Goal: Information Seeking & Learning: Learn about a topic

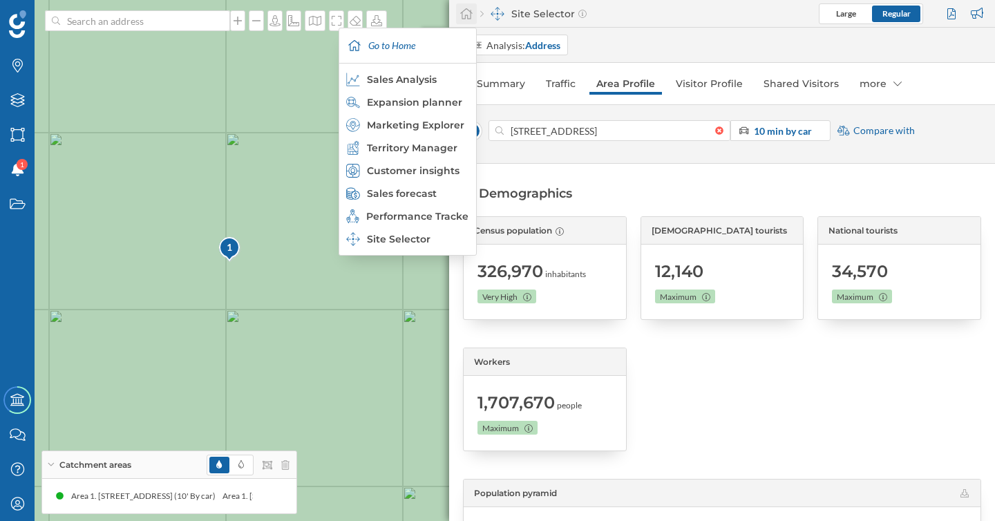
click at [467, 18] on icon at bounding box center [466, 13] width 12 height 11
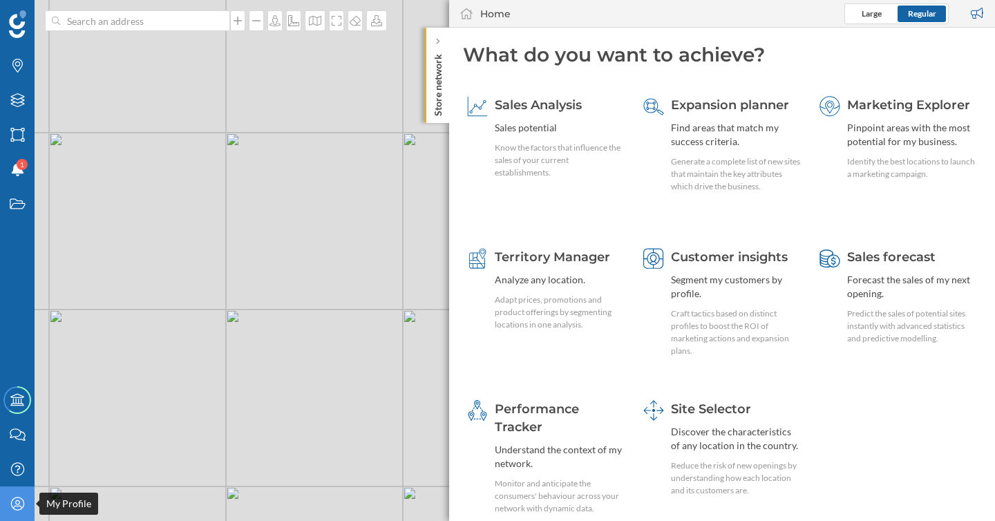
click at [23, 500] on icon "My Profile" at bounding box center [17, 504] width 17 height 14
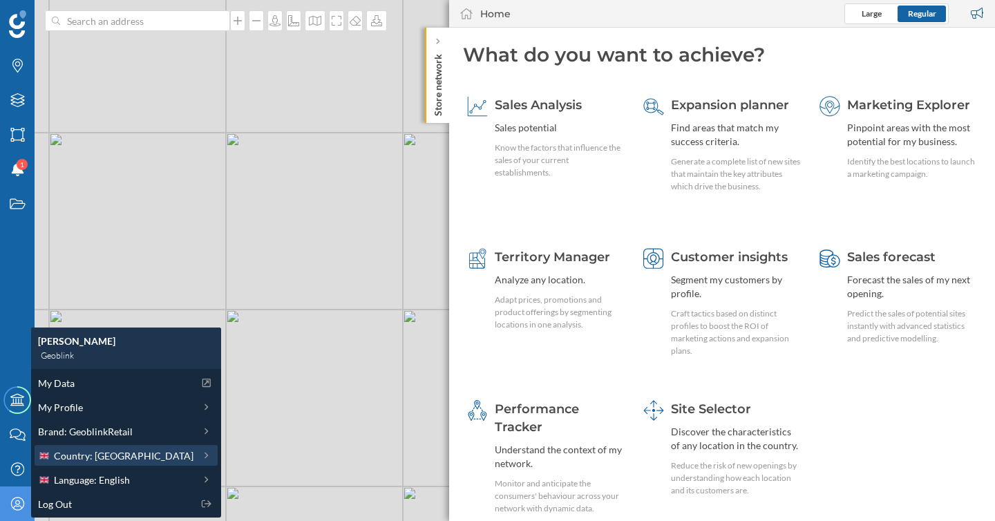
click at [113, 455] on span "Country: [GEOGRAPHIC_DATA]" at bounding box center [124, 455] width 140 height 15
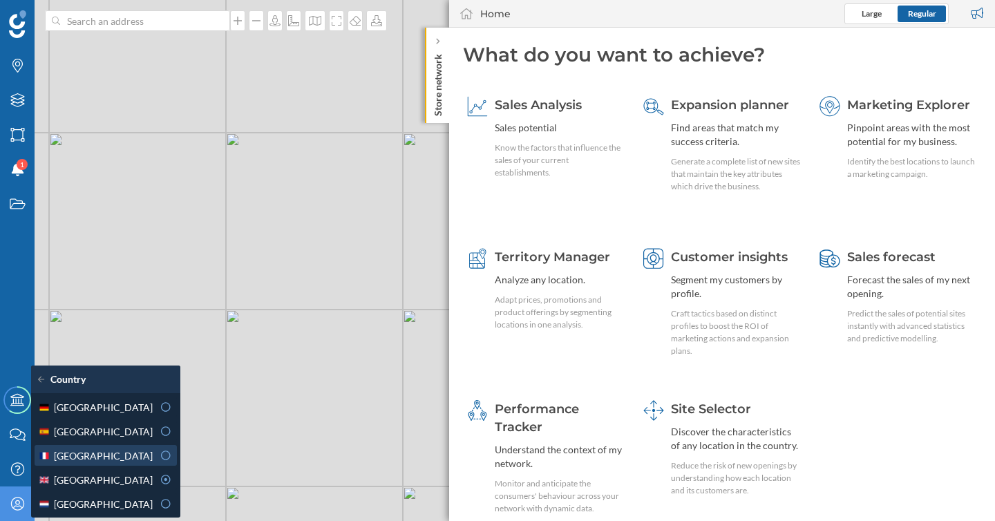
click at [105, 452] on div "[GEOGRAPHIC_DATA]" at bounding box center [95, 455] width 115 height 15
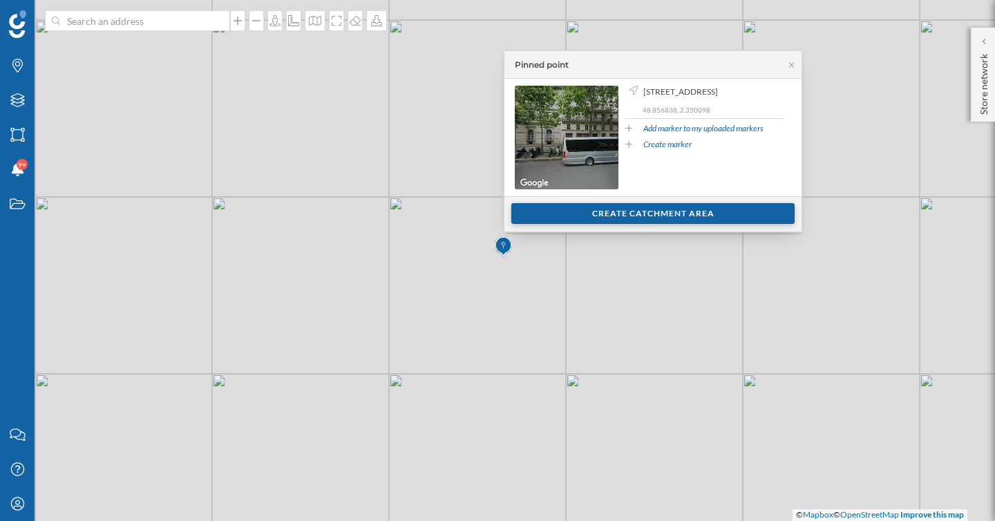
click at [582, 213] on div "Create catchment area" at bounding box center [652, 213] width 283 height 21
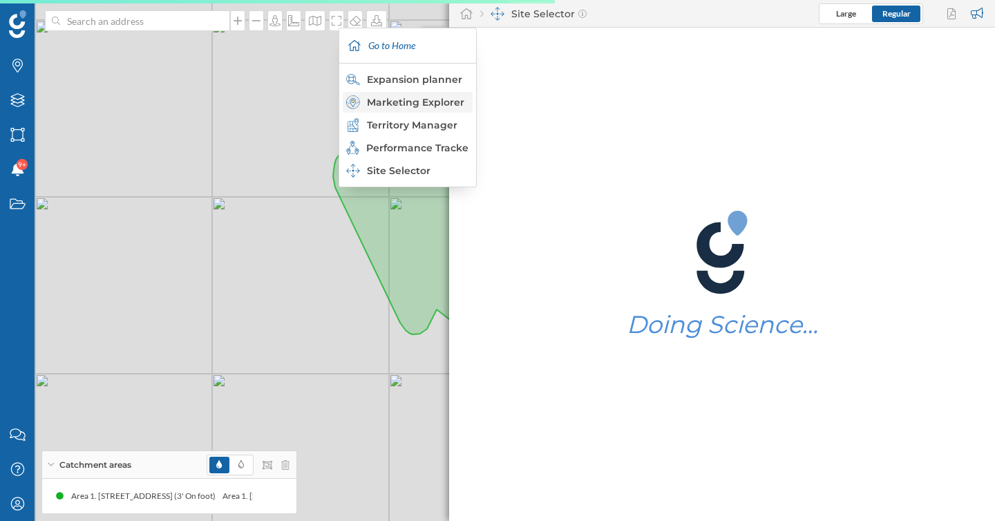
click at [424, 98] on div "Marketing Explorer" at bounding box center [407, 102] width 122 height 14
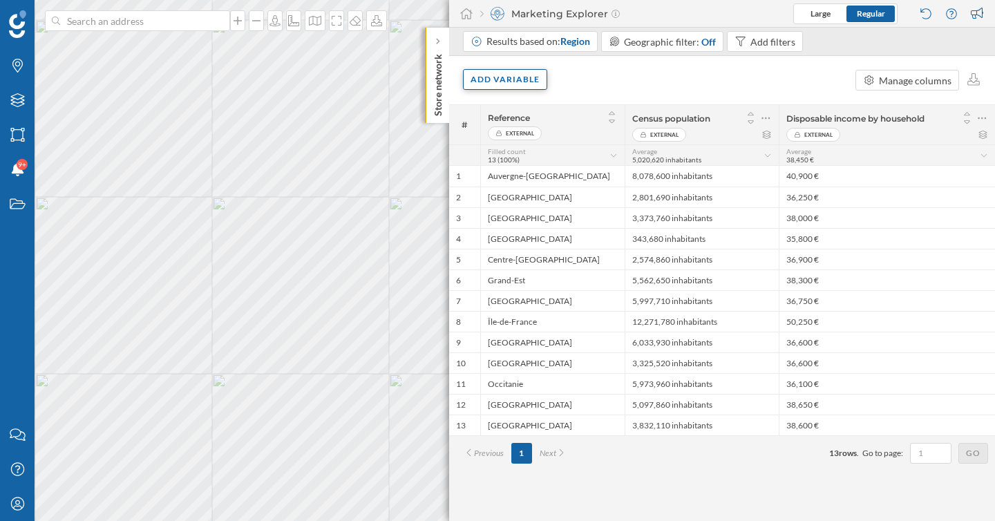
click at [501, 75] on div "Add variable" at bounding box center [505, 79] width 84 height 21
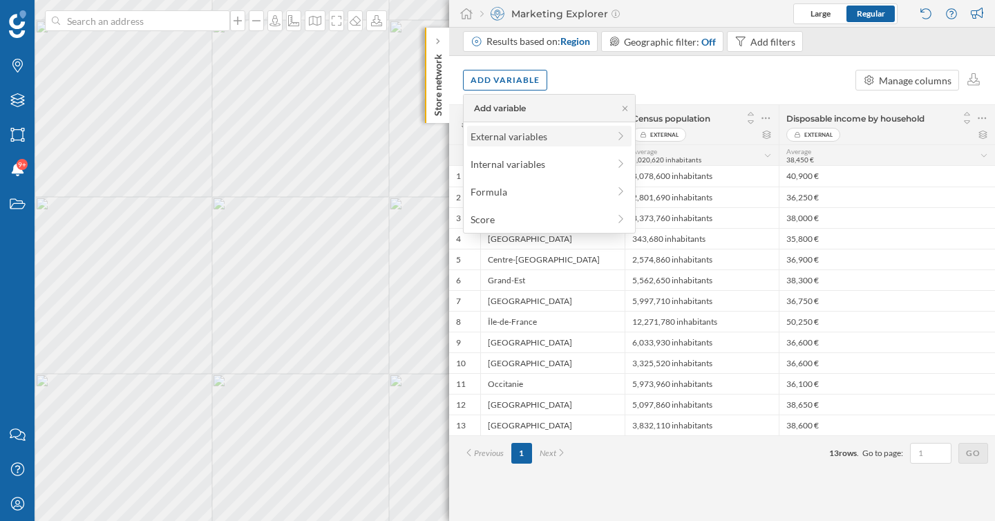
click at [520, 127] on div "External variables" at bounding box center [549, 136] width 164 height 21
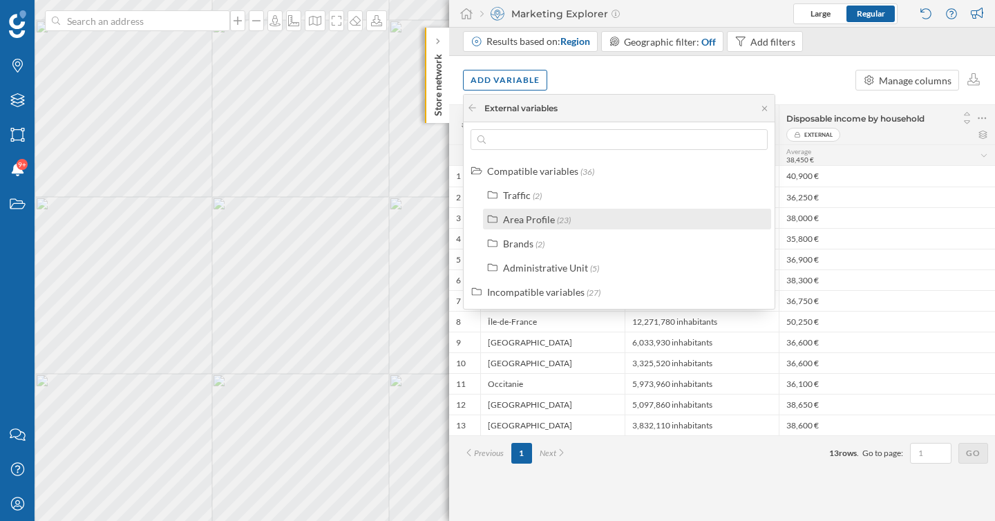
click at [533, 220] on div "Area Profile" at bounding box center [529, 219] width 52 height 12
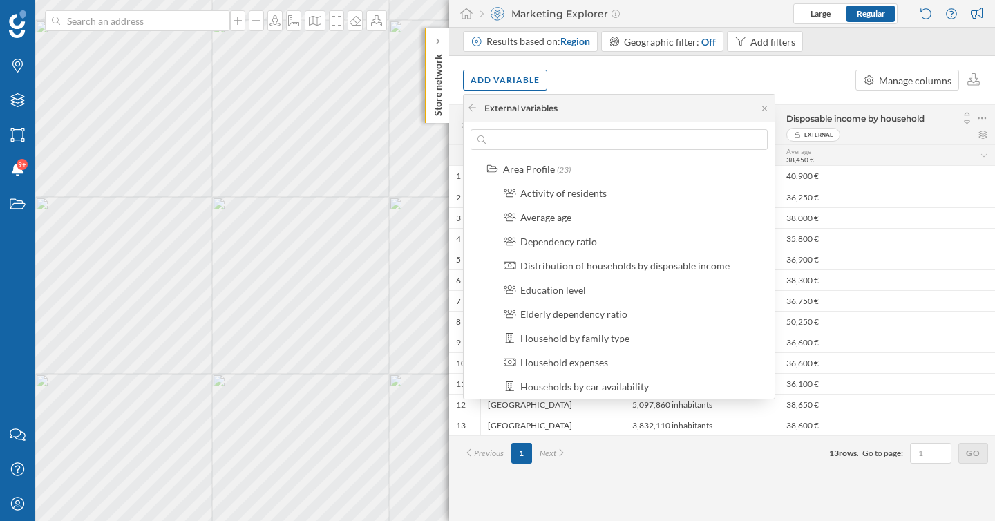
scroll to position [53, 0]
click at [579, 333] on div "Household by family type" at bounding box center [574, 336] width 109 height 12
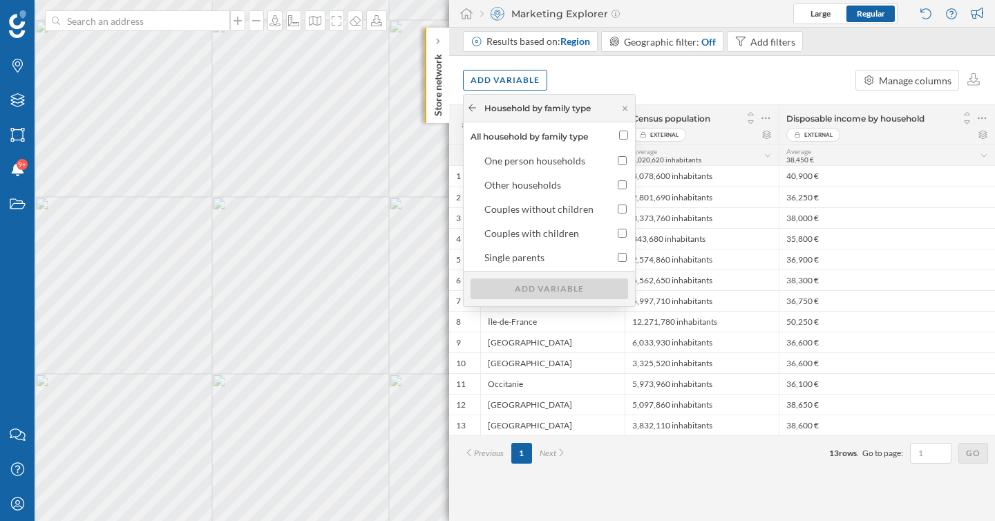
click at [473, 111] on icon at bounding box center [472, 108] width 10 height 8
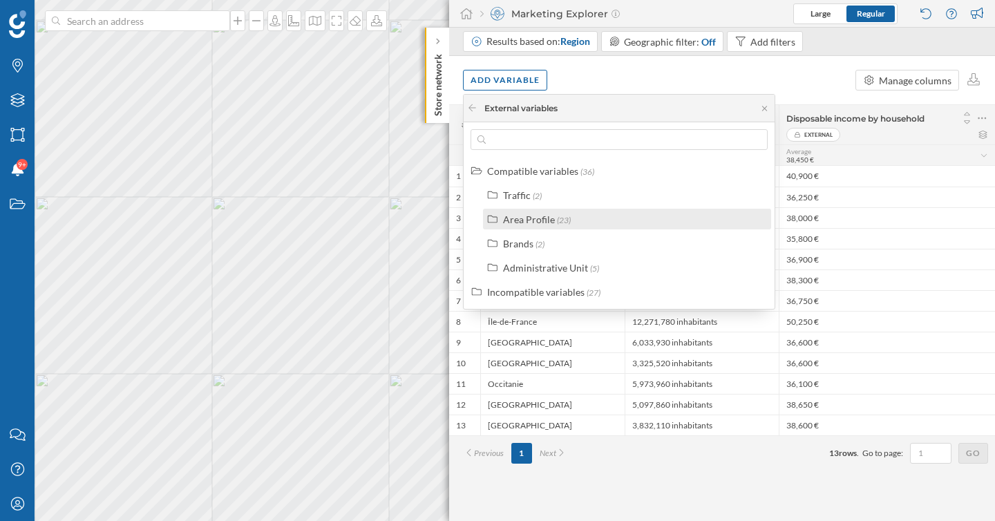
click at [544, 218] on div "Area Profile" at bounding box center [529, 219] width 52 height 12
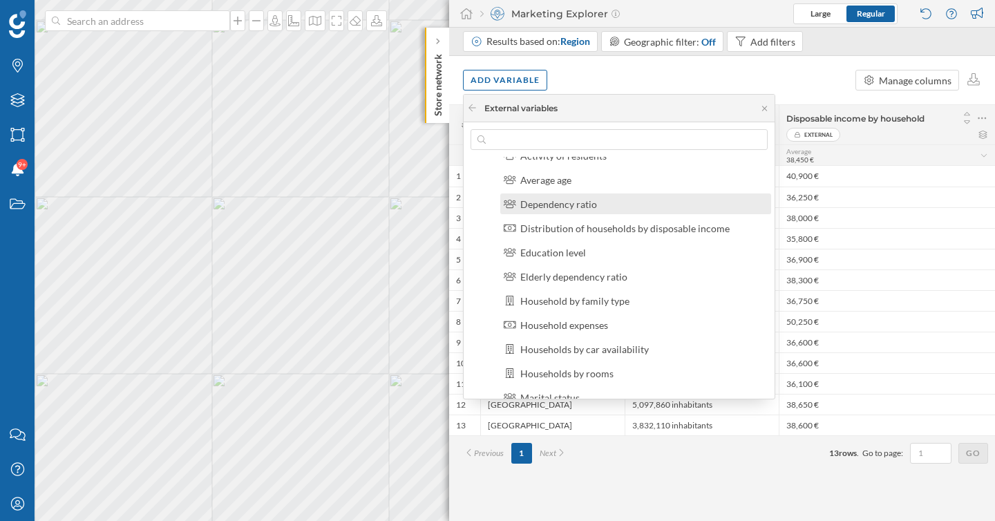
scroll to position [91, 0]
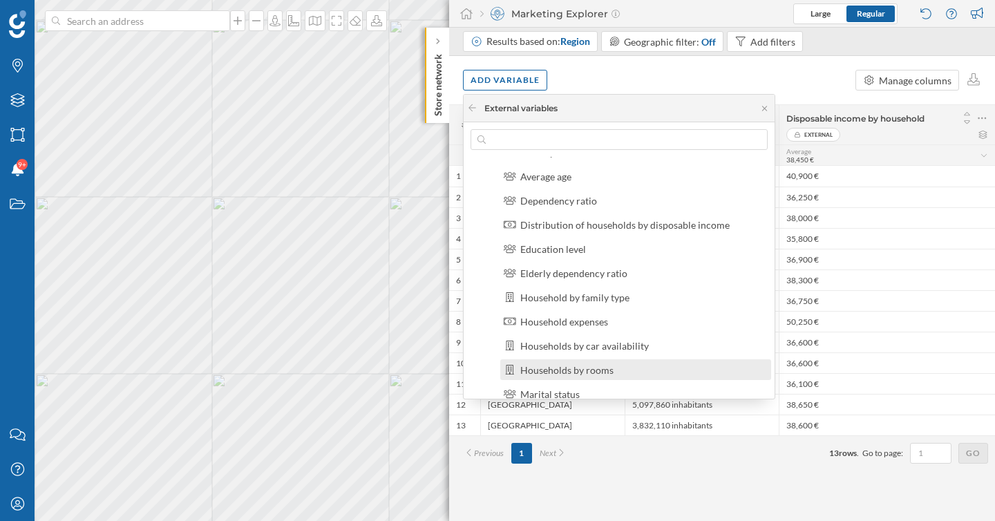
click at [598, 371] on div "Households by rooms" at bounding box center [566, 370] width 93 height 12
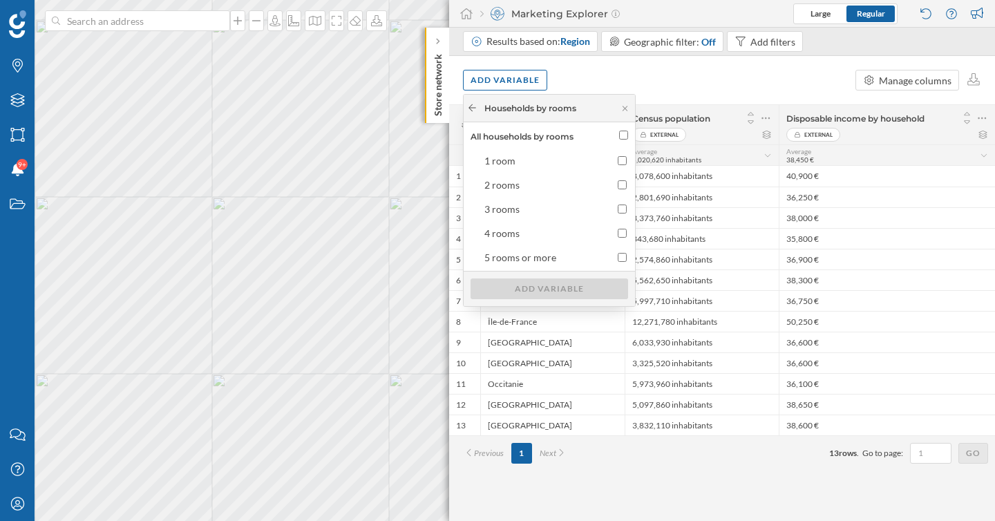
click at [473, 108] on icon at bounding box center [472, 108] width 10 height 8
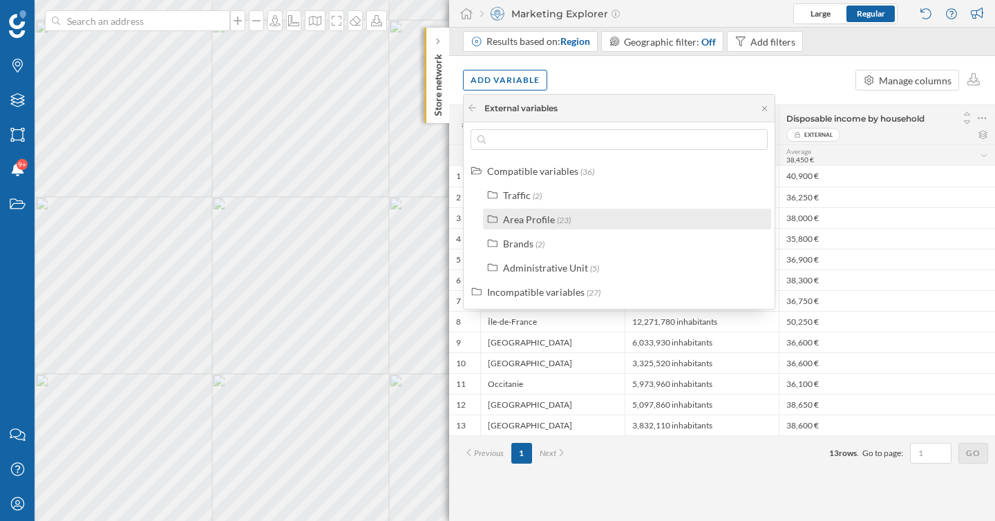
click at [526, 220] on div "Area Profile" at bounding box center [529, 219] width 52 height 12
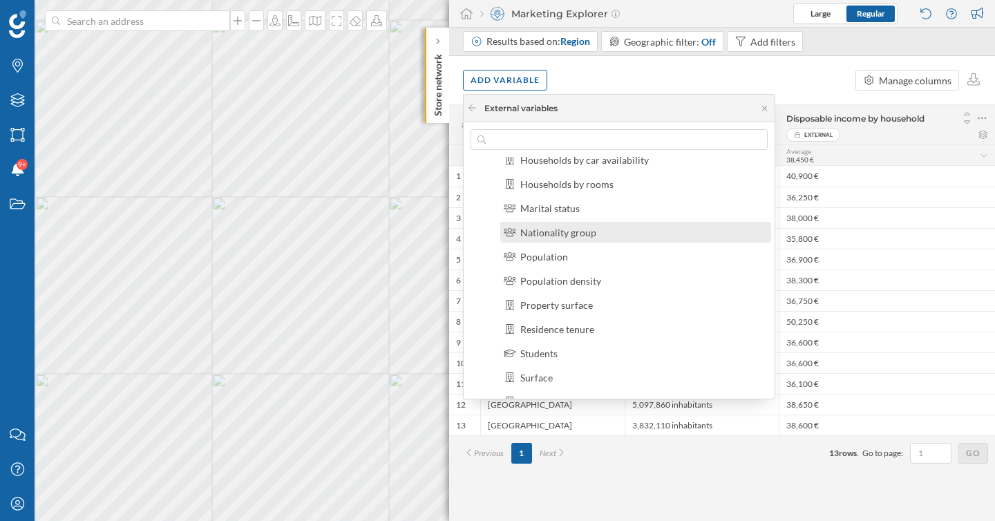
scroll to position [279, 0]
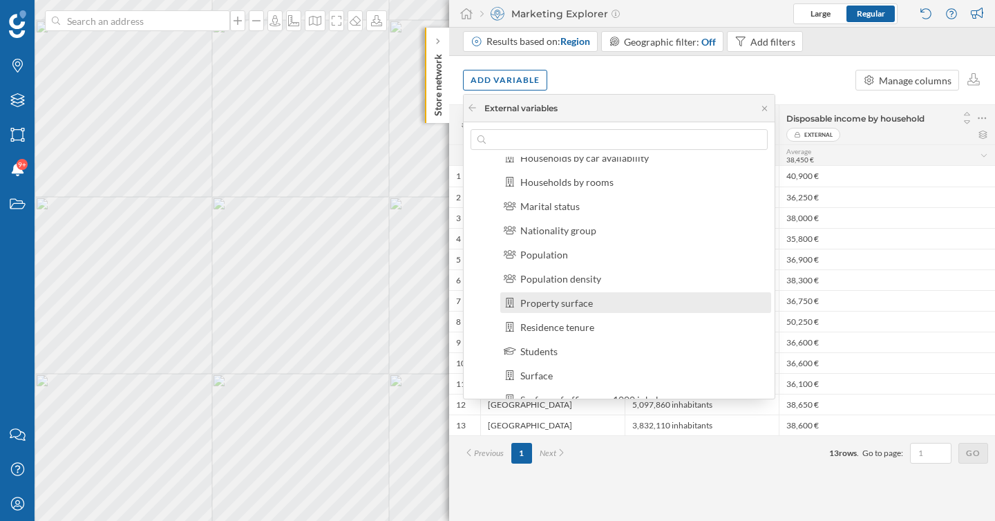
click at [593, 300] on div "Property surface" at bounding box center [641, 303] width 242 height 15
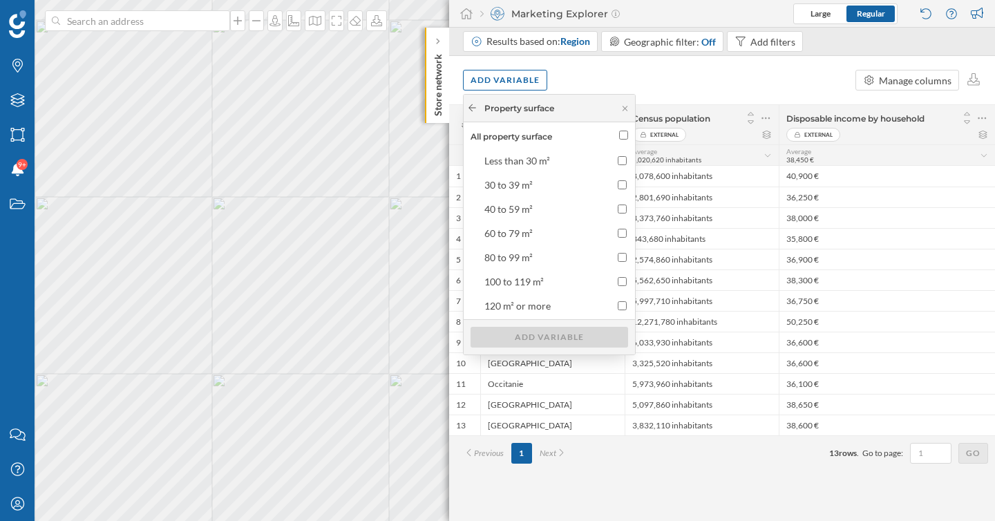
click at [477, 107] on icon at bounding box center [472, 108] width 10 height 8
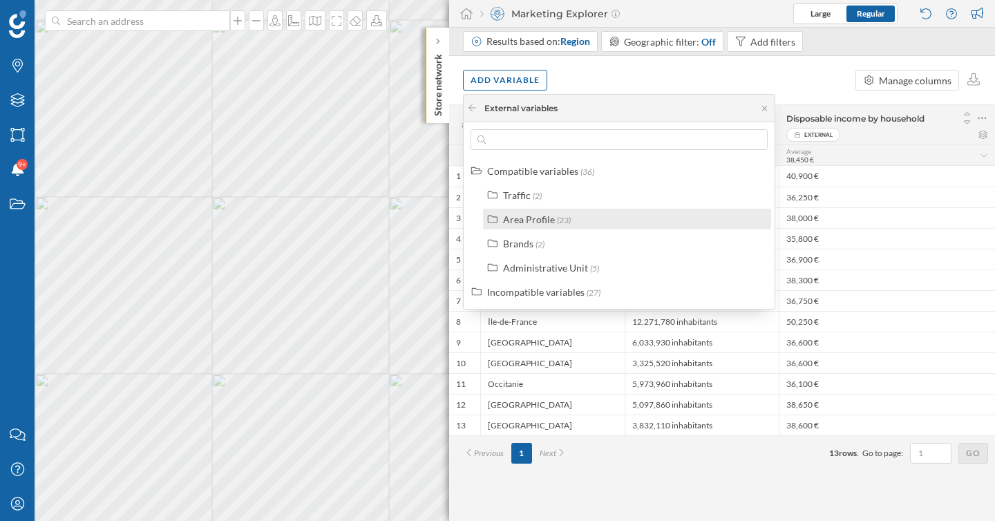
click at [529, 219] on div "Area Profile" at bounding box center [529, 219] width 52 height 12
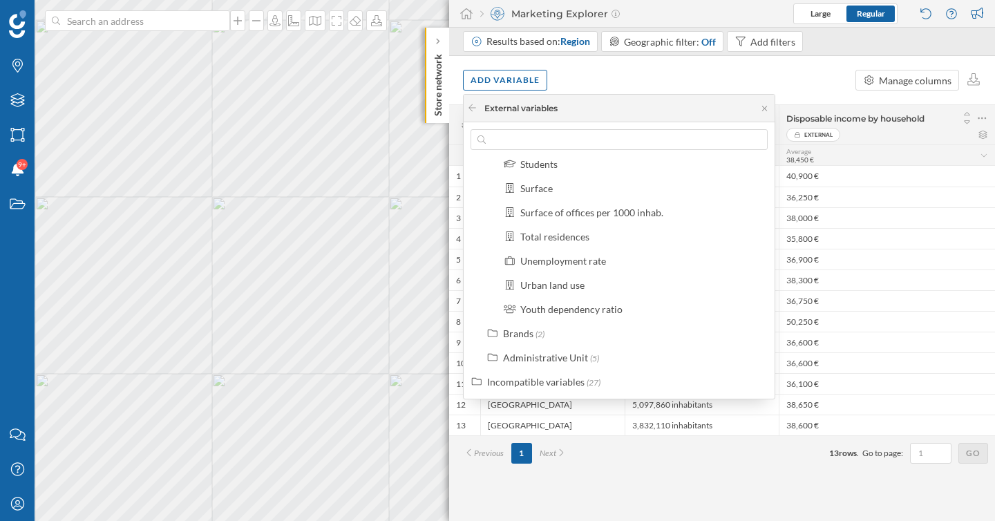
scroll to position [452, 0]
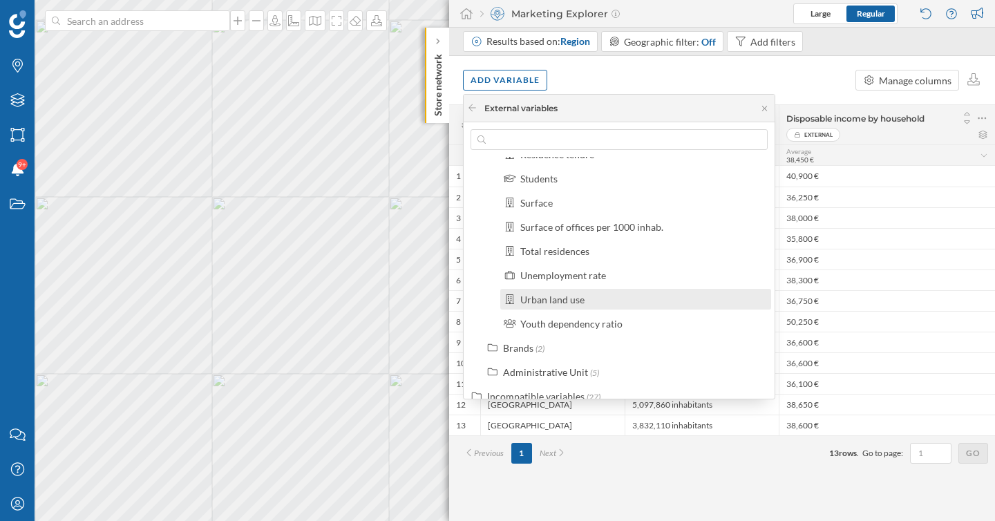
click at [569, 302] on div "Urban land use" at bounding box center [552, 300] width 64 height 12
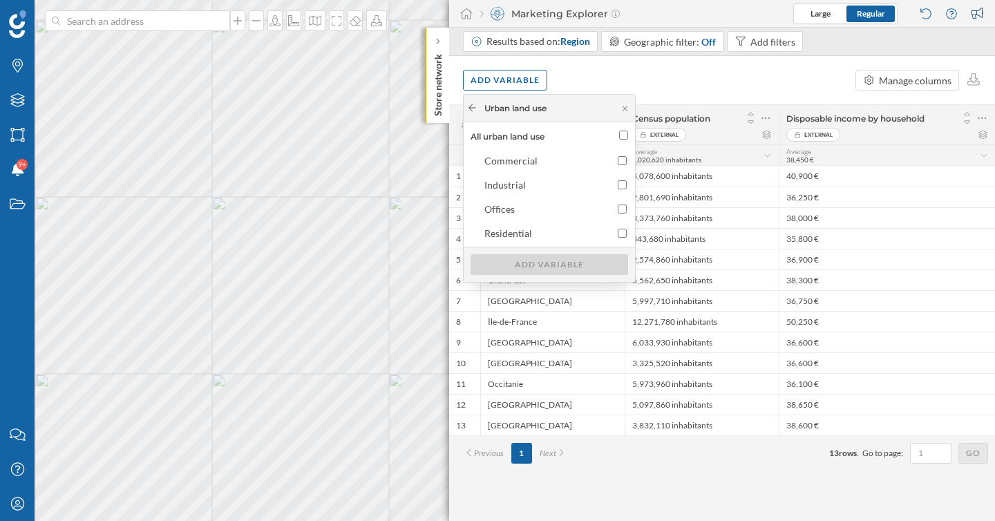
click at [473, 111] on icon at bounding box center [472, 108] width 10 height 8
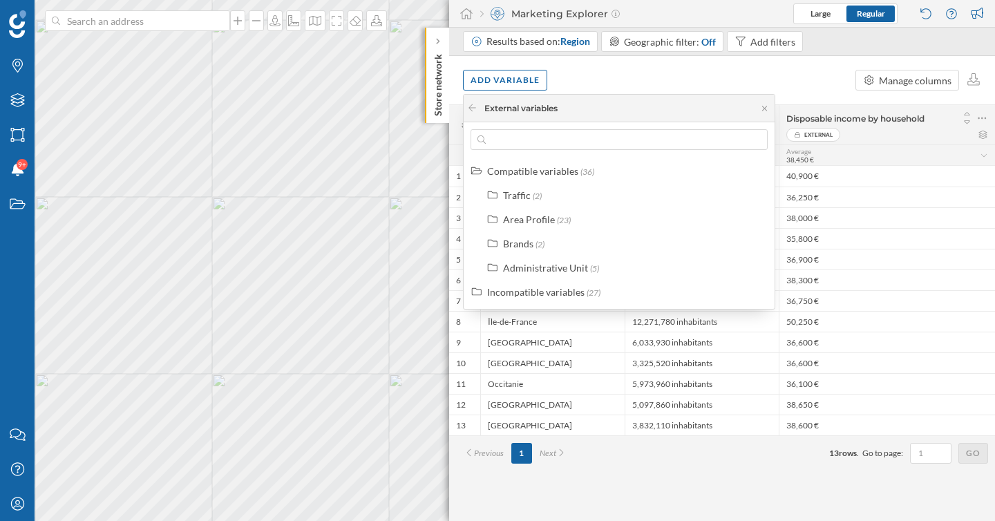
click at [656, 77] on div "Add variable Manage columns" at bounding box center [722, 80] width 546 height 48
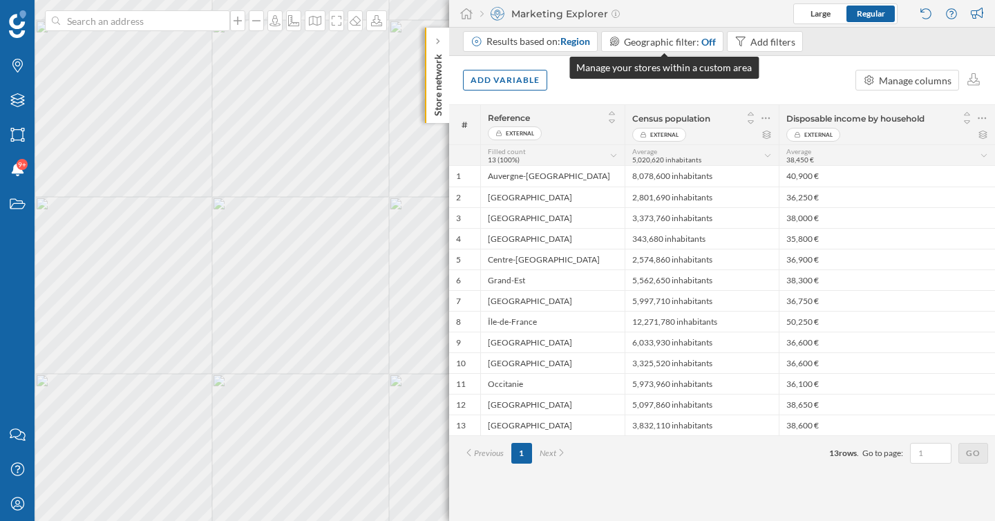
drag, startPoint x: 747, startPoint y: 70, endPoint x: 581, endPoint y: 69, distance: 165.8
click at [581, 69] on div "Manage your stores within a custom area" at bounding box center [663, 68] width 189 height 22
click at [559, 86] on div "Add variable Manage columns" at bounding box center [722, 80] width 546 height 48
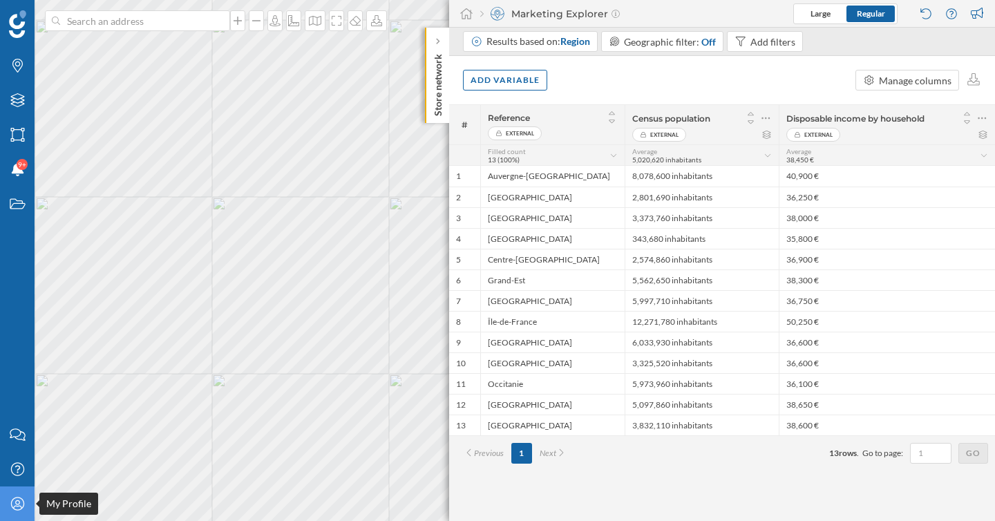
click at [17, 502] on icon "My Profile" at bounding box center [17, 504] width 17 height 14
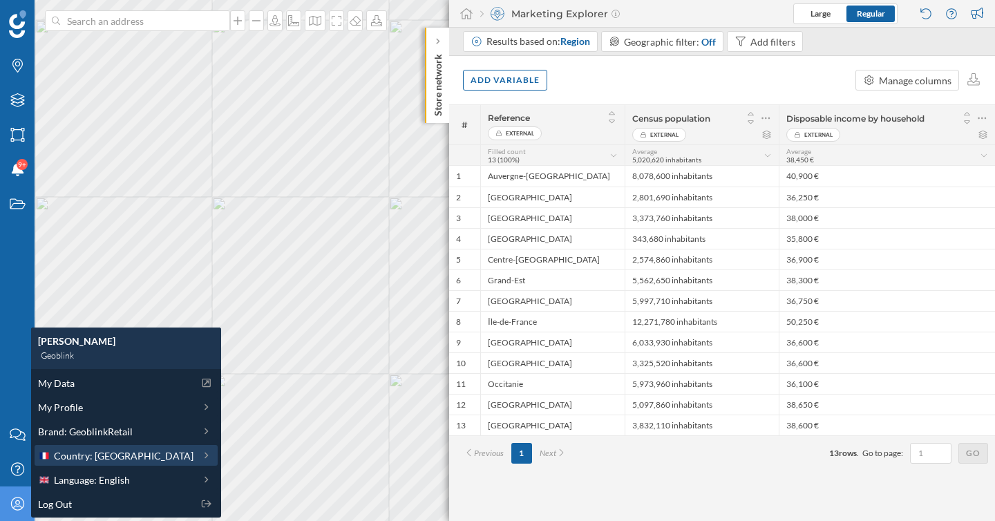
click at [105, 452] on span "Country: [GEOGRAPHIC_DATA]" at bounding box center [124, 455] width 140 height 15
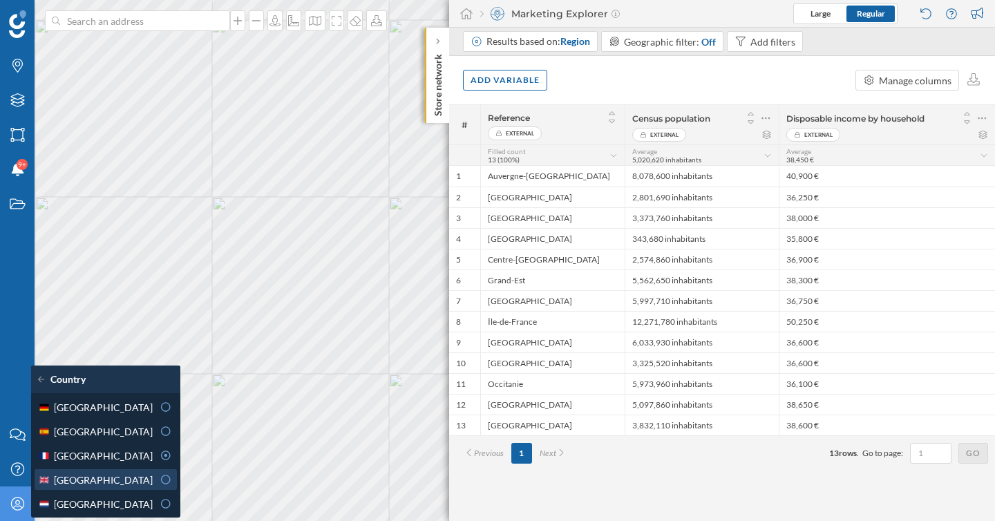
click at [123, 481] on div "[GEOGRAPHIC_DATA]" at bounding box center [95, 480] width 115 height 15
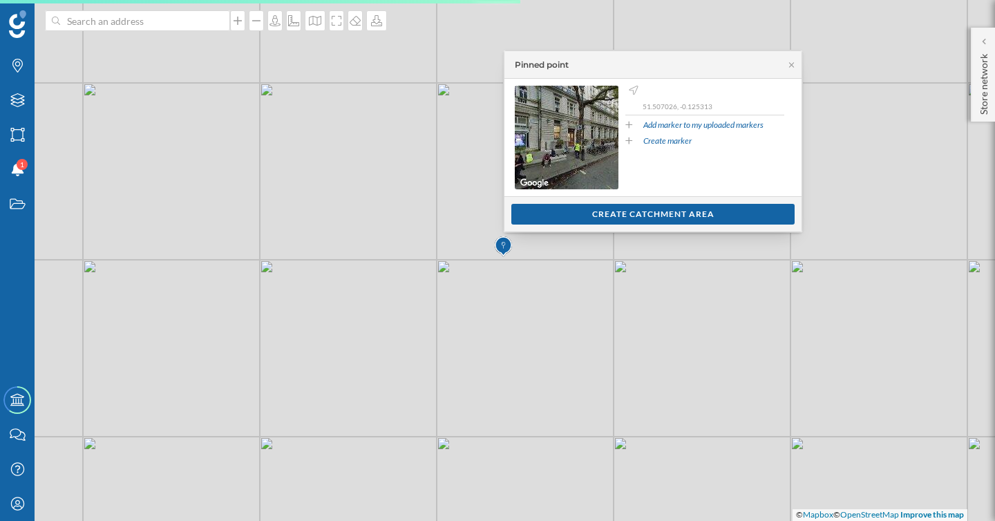
click at [667, 225] on div "Show customers Create catchment area" at bounding box center [652, 213] width 297 height 35
click at [667, 217] on div "Create catchment area" at bounding box center [652, 213] width 283 height 21
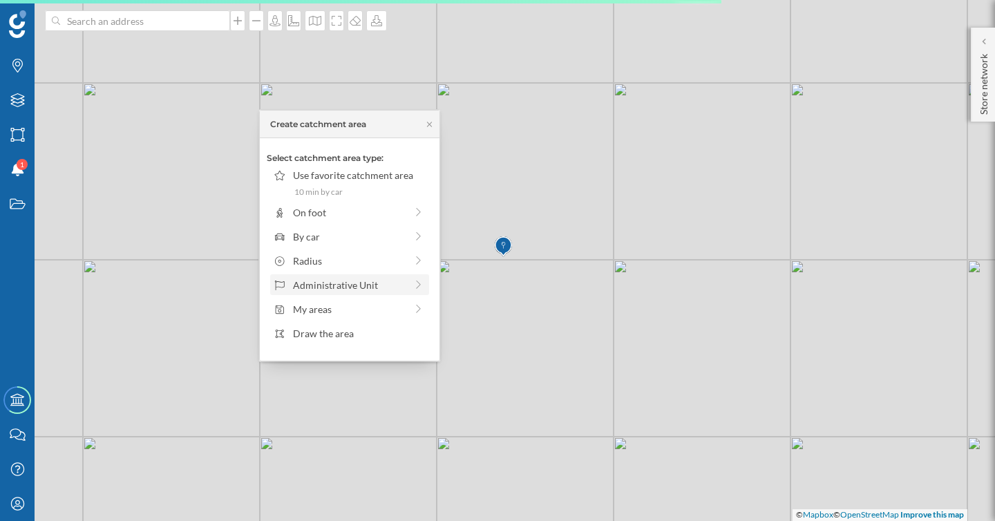
click at [347, 294] on div "Administrative Unit" at bounding box center [349, 284] width 159 height 21
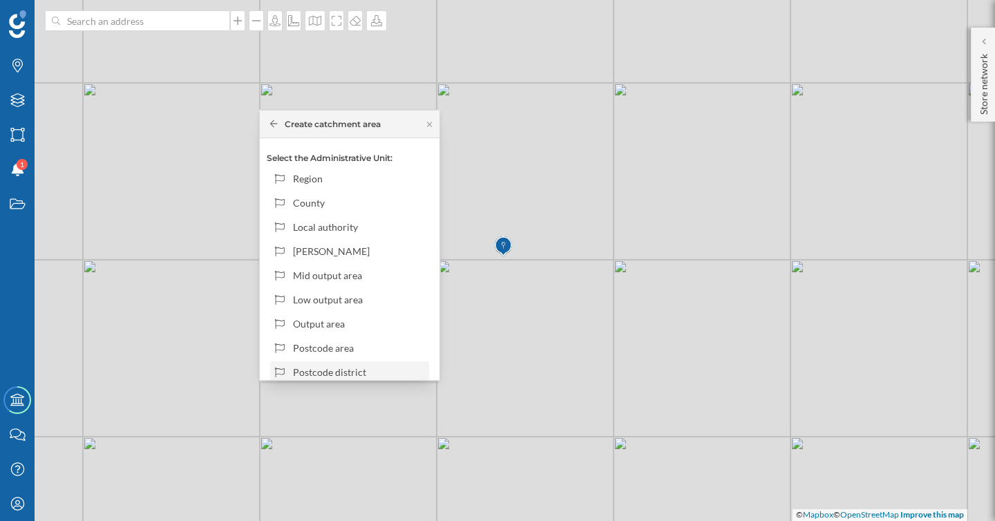
click at [334, 367] on div "Postcode district" at bounding box center [359, 372] width 132 height 15
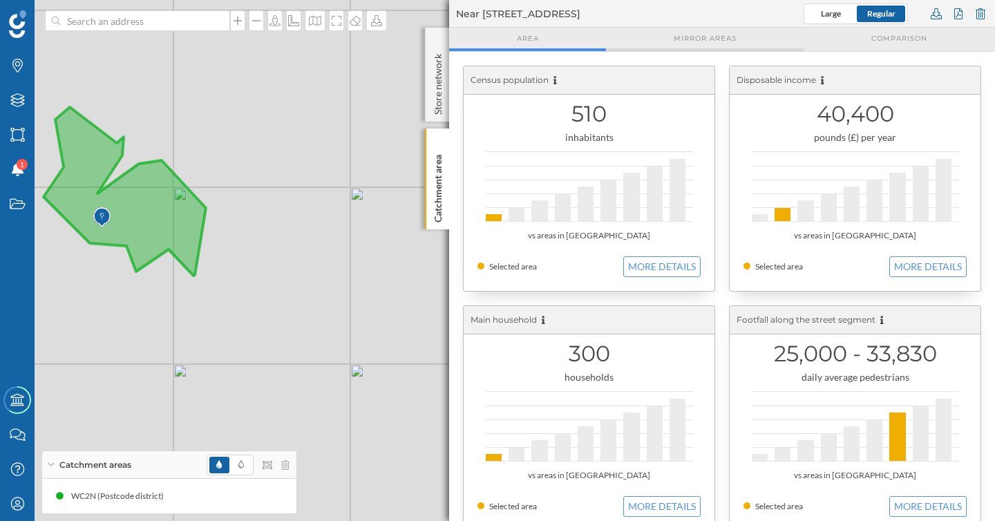
click at [714, 33] on span "Mirror areas" at bounding box center [705, 38] width 63 height 10
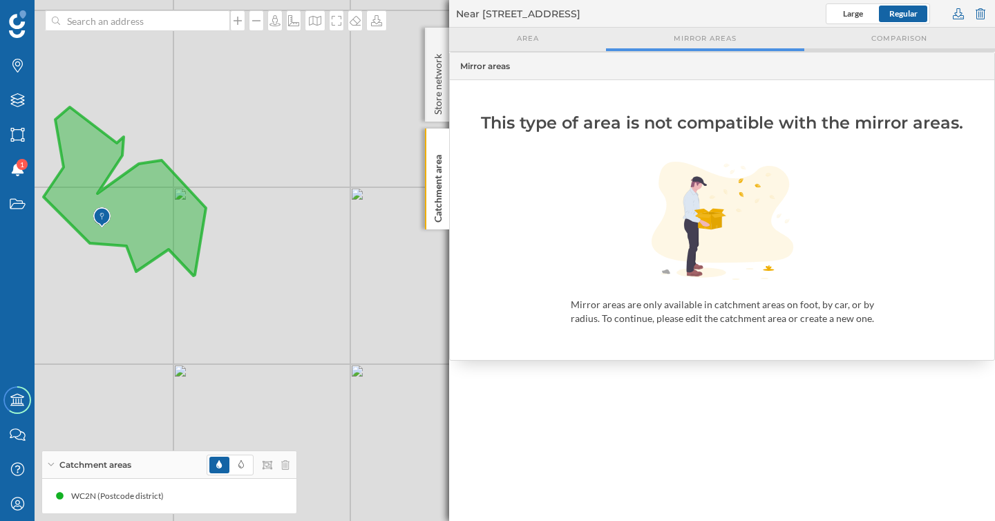
click at [893, 33] on span "Comparison" at bounding box center [899, 38] width 56 height 10
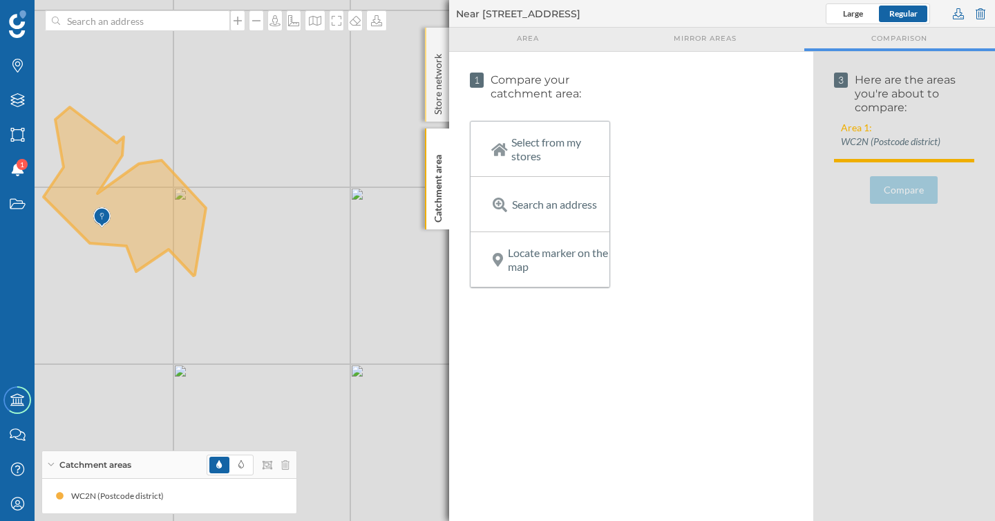
click at [434, 70] on p "Store network" at bounding box center [438, 81] width 14 height 66
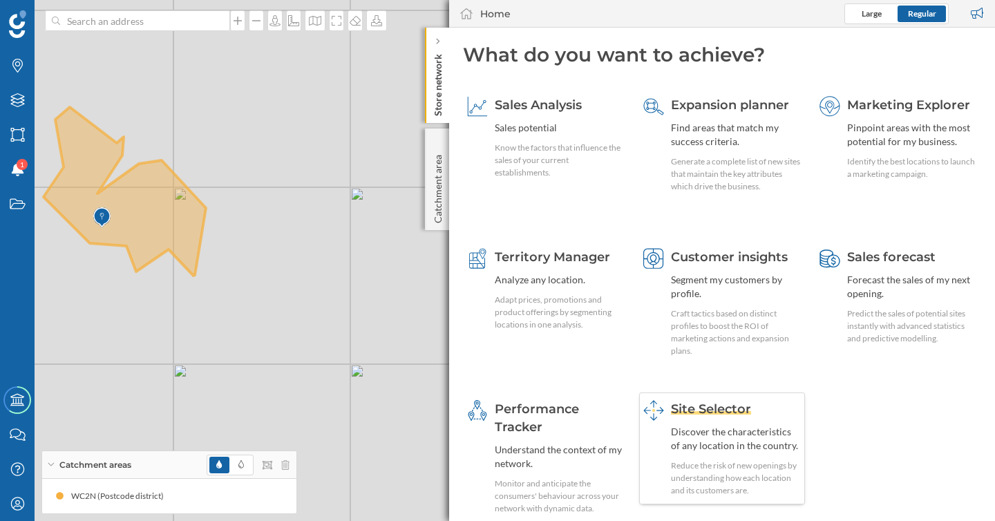
click at [729, 414] on span "Site Selector" at bounding box center [711, 408] width 80 height 15
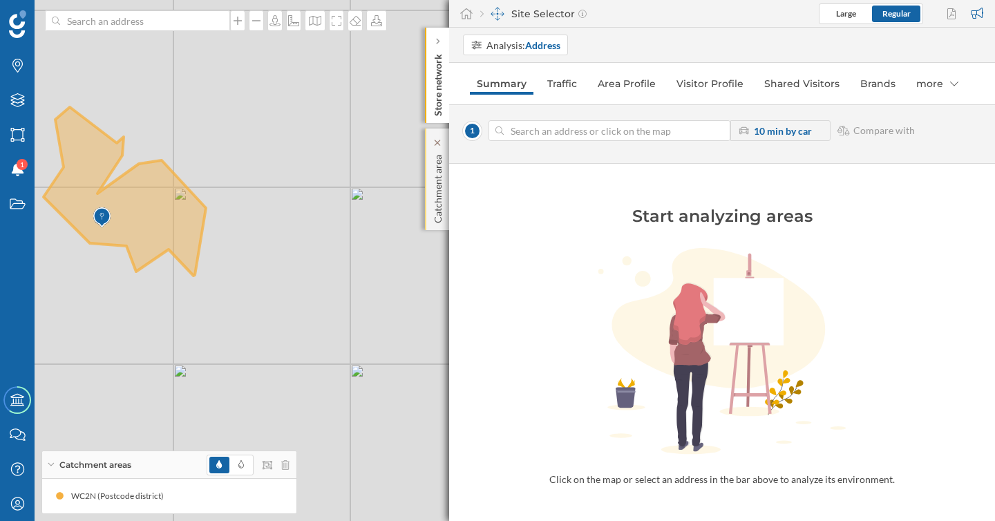
click at [440, 156] on p "Catchment area" at bounding box center [438, 186] width 14 height 74
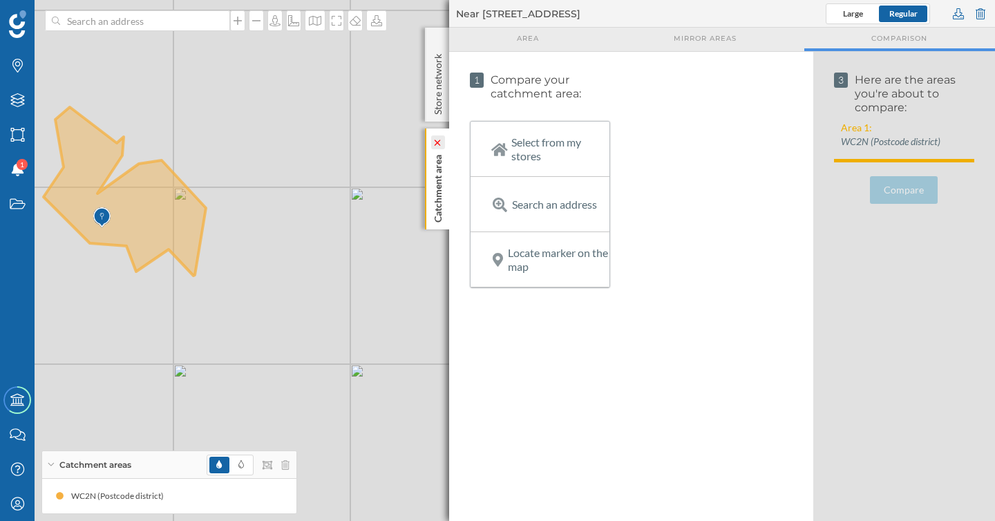
click at [439, 140] on icon at bounding box center [437, 143] width 10 height 6
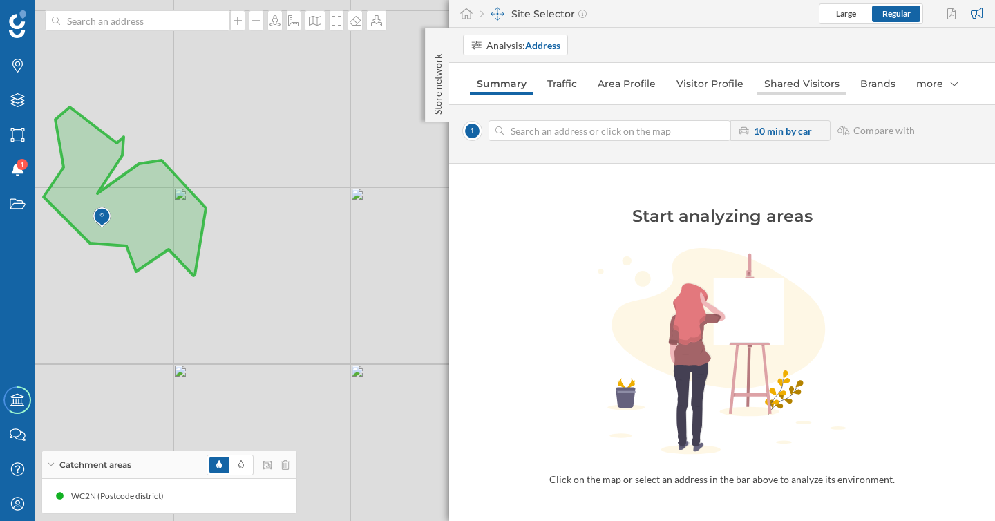
click at [803, 84] on link "Shared Visitors" at bounding box center [801, 84] width 89 height 22
click at [703, 82] on link "Visitor Profile" at bounding box center [708, 84] width 81 height 22
click at [582, 135] on input at bounding box center [609, 130] width 211 height 21
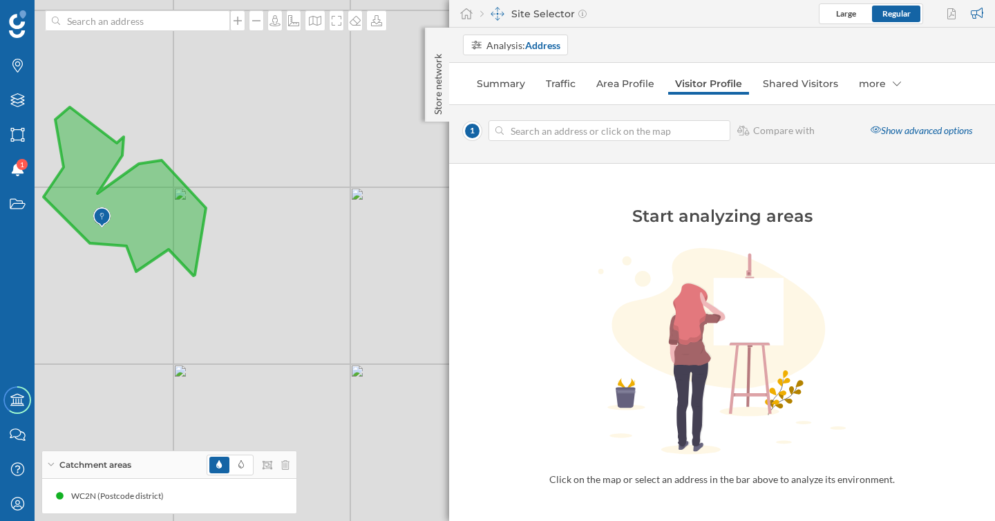
click at [115, 221] on icon at bounding box center [125, 191] width 162 height 169
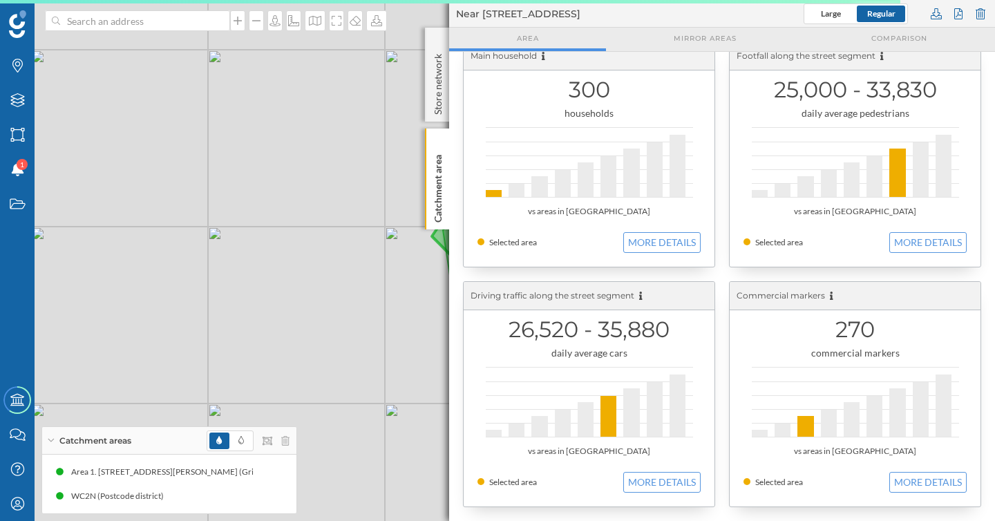
scroll to position [0, 0]
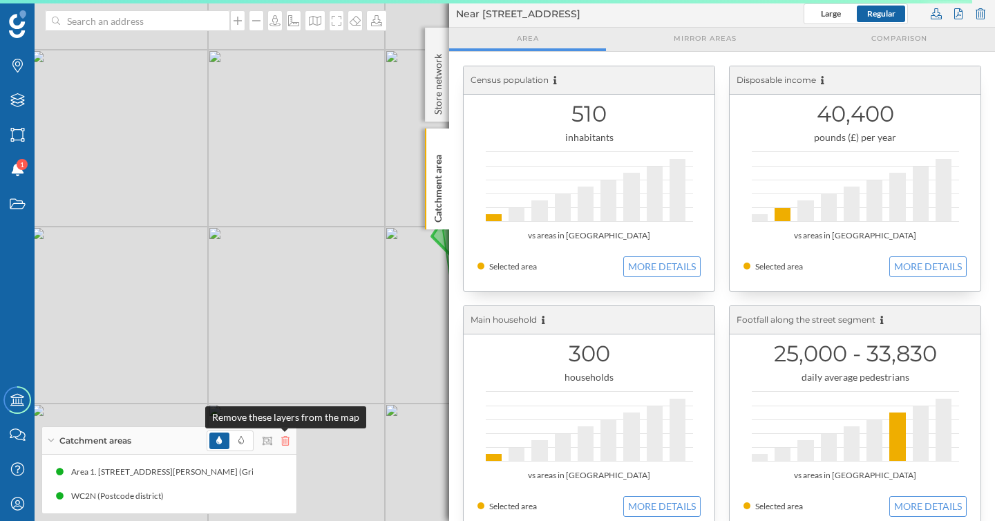
click at [287, 444] on icon at bounding box center [285, 441] width 8 height 10
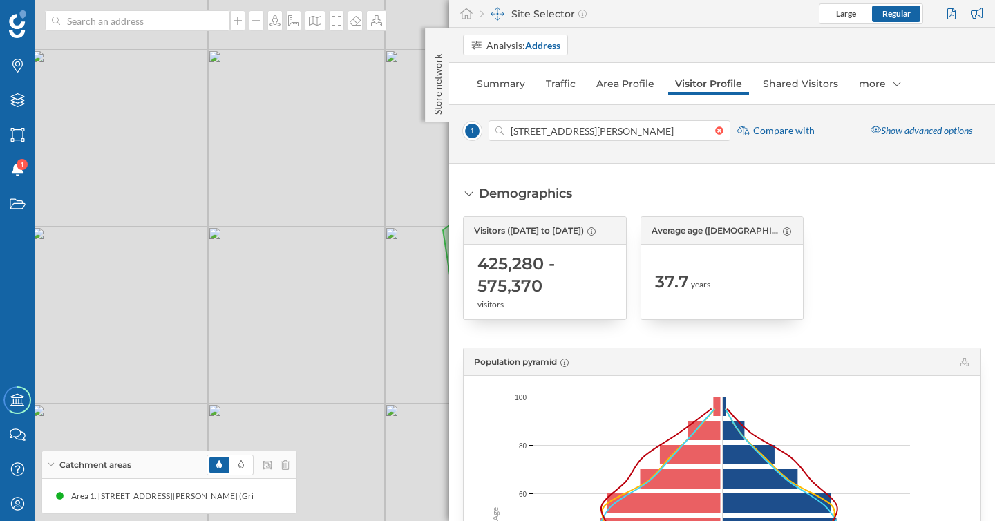
click at [283, 455] on div at bounding box center [248, 465] width 83 height 21
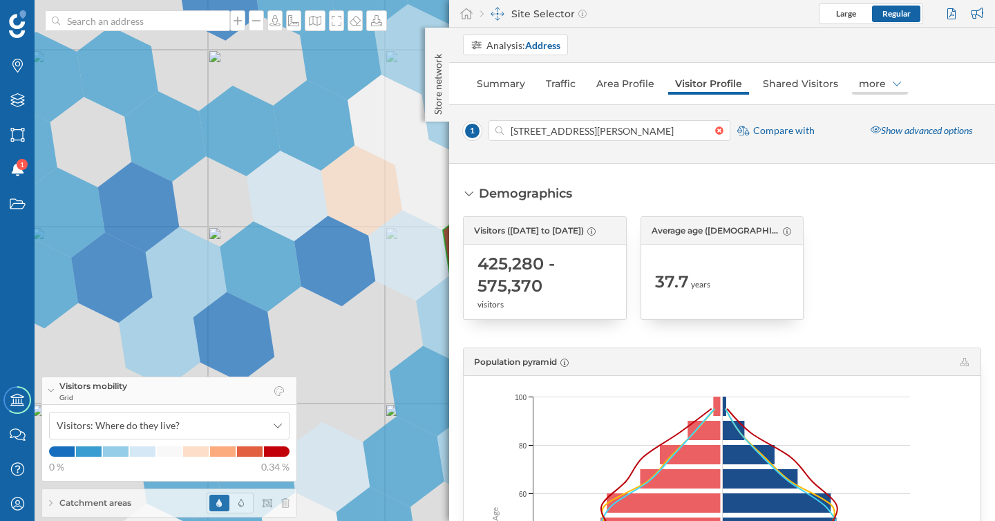
click at [862, 75] on div "more" at bounding box center [880, 84] width 56 height 22
drag, startPoint x: 625, startPoint y: 84, endPoint x: 631, endPoint y: 55, distance: 29.7
click at [631, 55] on div "Analysis: Address Summary Traffic Area Profile Visitor Profile Shared Visitors …" at bounding box center [722, 274] width 546 height 493
click at [566, 66] on div "Analysis: Address Summary Traffic Area Profile Visitor Profile Shared Visitors …" at bounding box center [722, 274] width 546 height 493
click at [566, 83] on link "Traffic" at bounding box center [561, 84] width 44 height 22
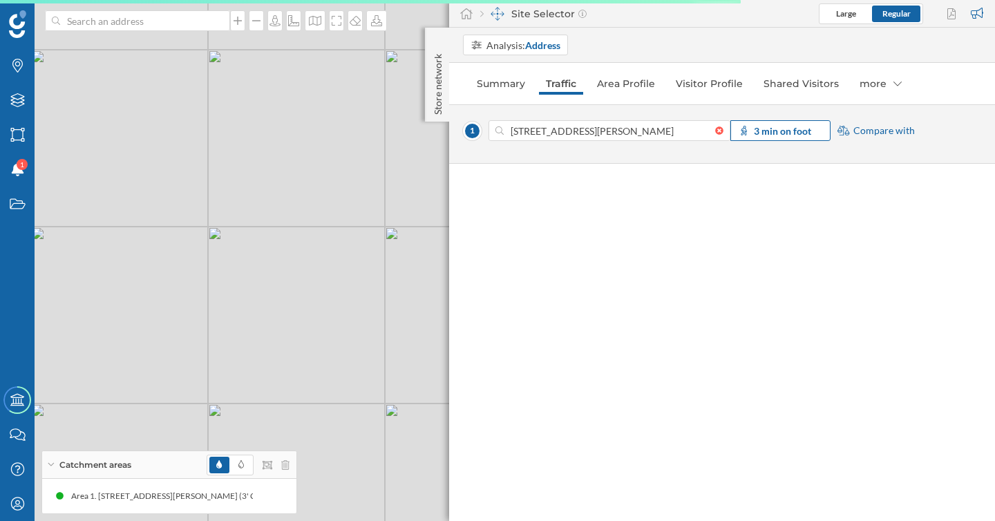
click at [786, 135] on strong "3 min on foot" at bounding box center [782, 131] width 57 height 12
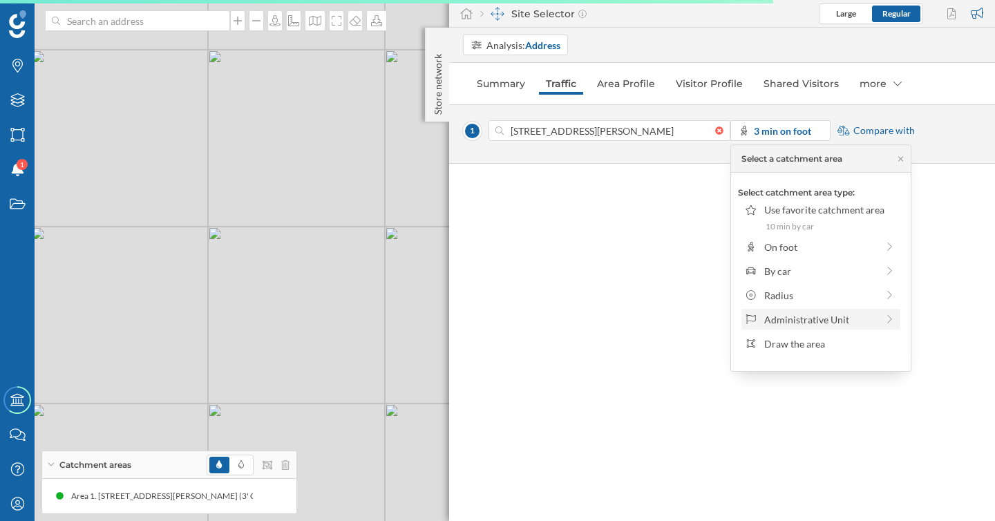
click at [814, 322] on div "Administrative Unit" at bounding box center [820, 319] width 113 height 15
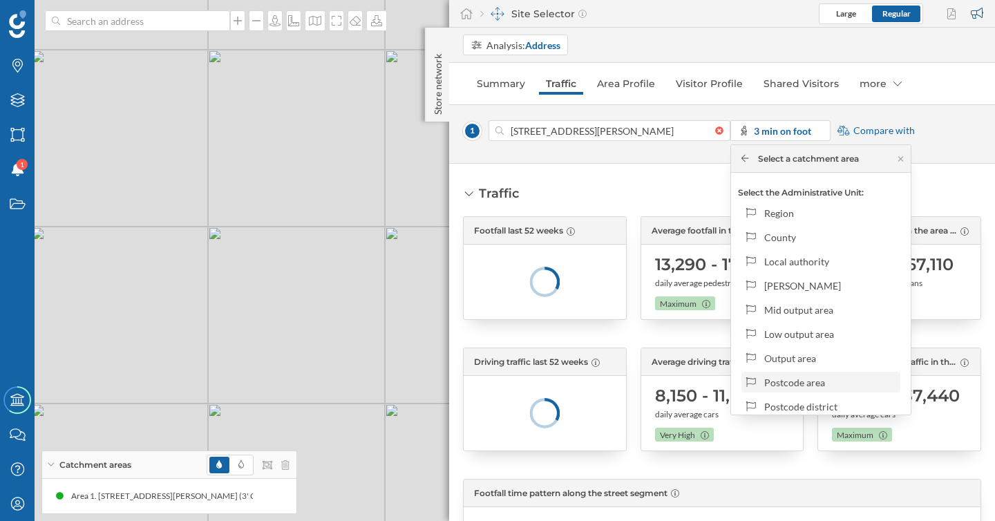
click at [802, 383] on div "Postcode area" at bounding box center [830, 382] width 132 height 15
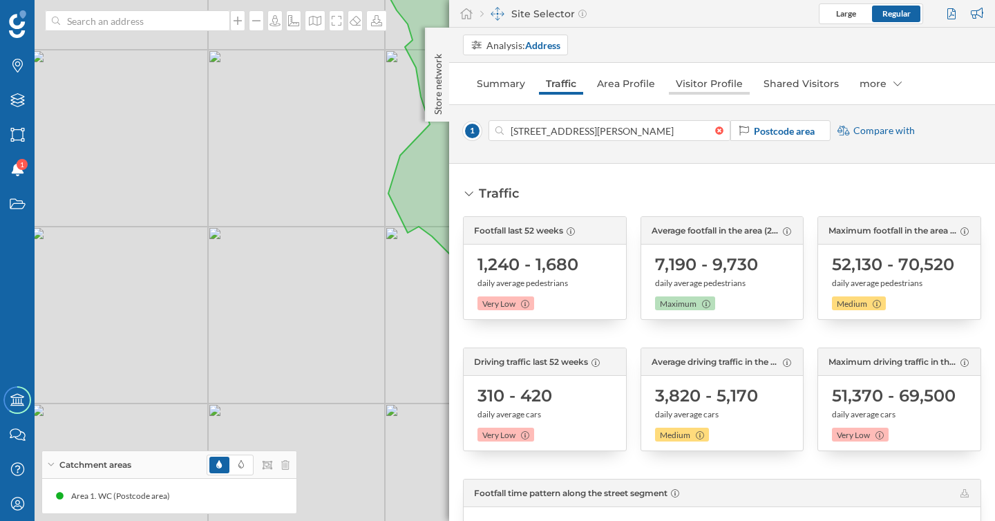
click at [698, 88] on link "Visitor Profile" at bounding box center [709, 84] width 81 height 22
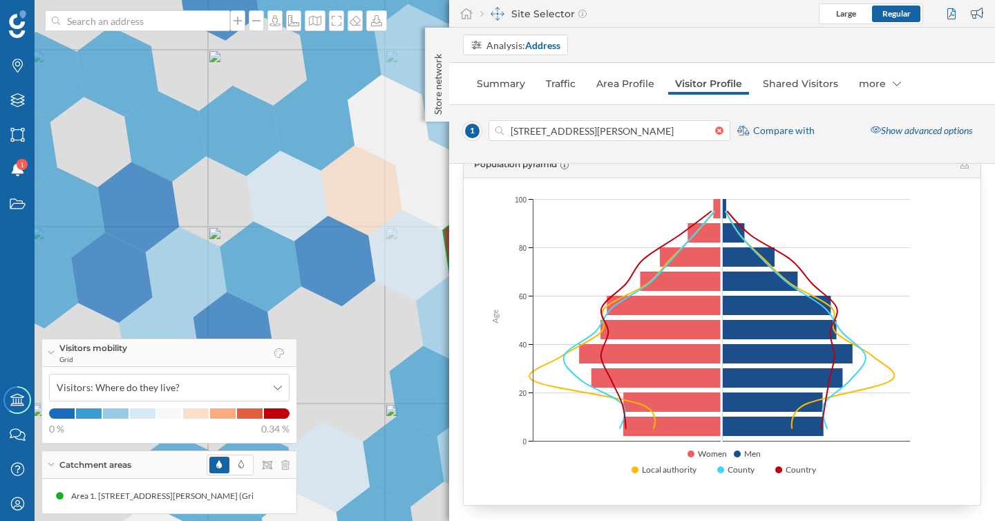
scroll to position [112, 0]
